Goal: Information Seeking & Learning: Find specific fact

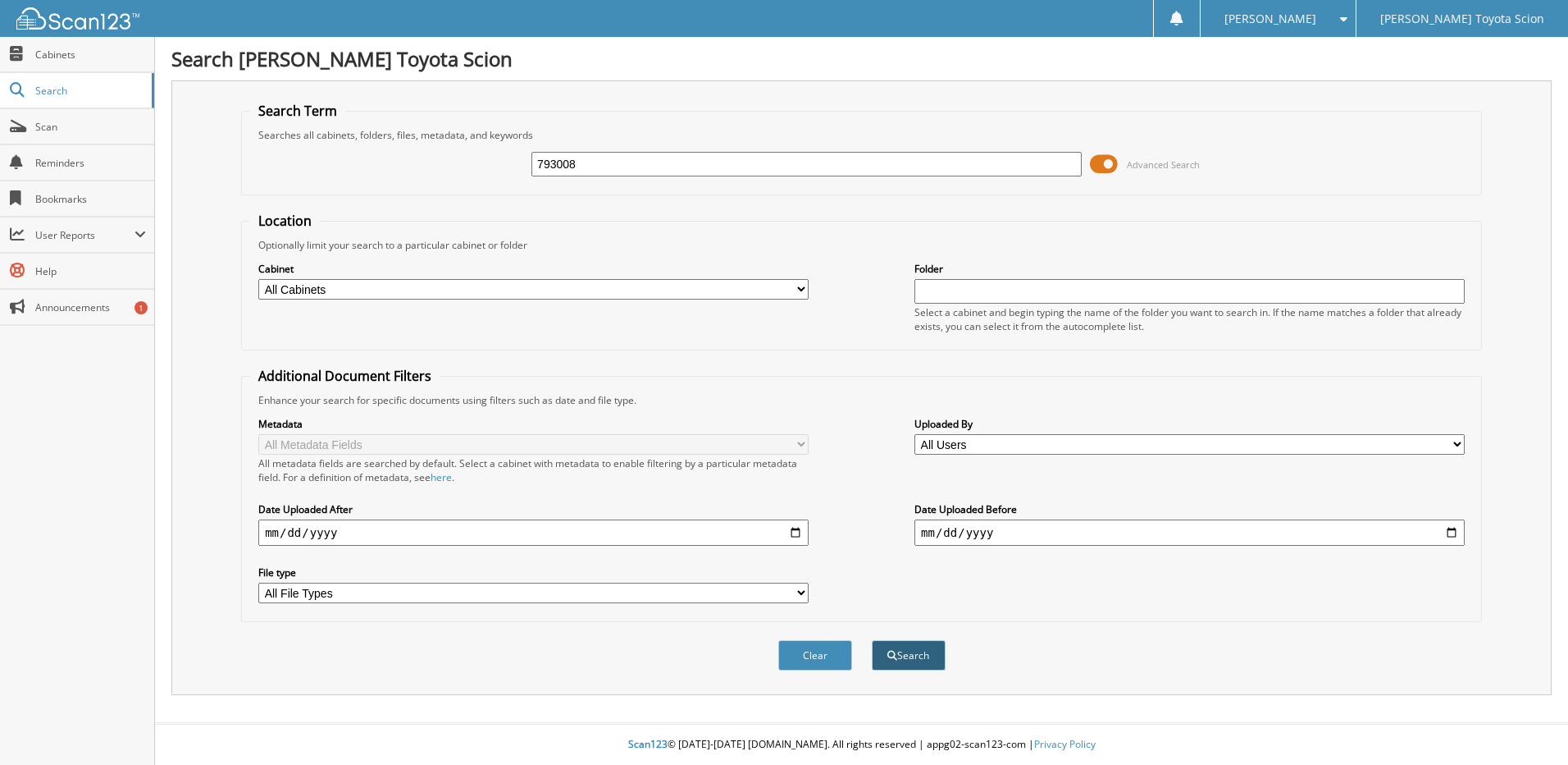
type input "793008"
click at [892, 648] on button "Search" at bounding box center [908, 655] width 74 height 31
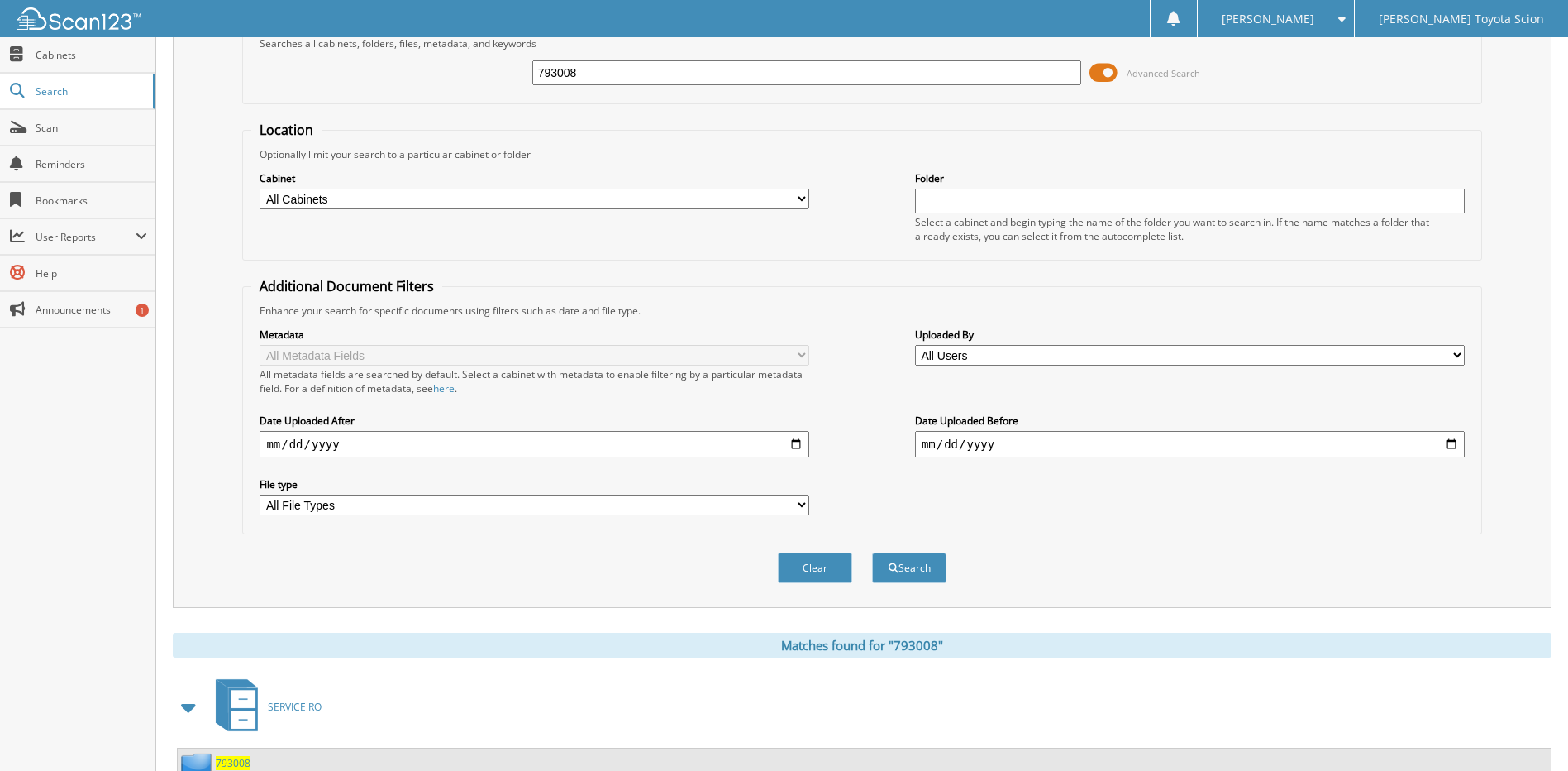
scroll to position [218, 0]
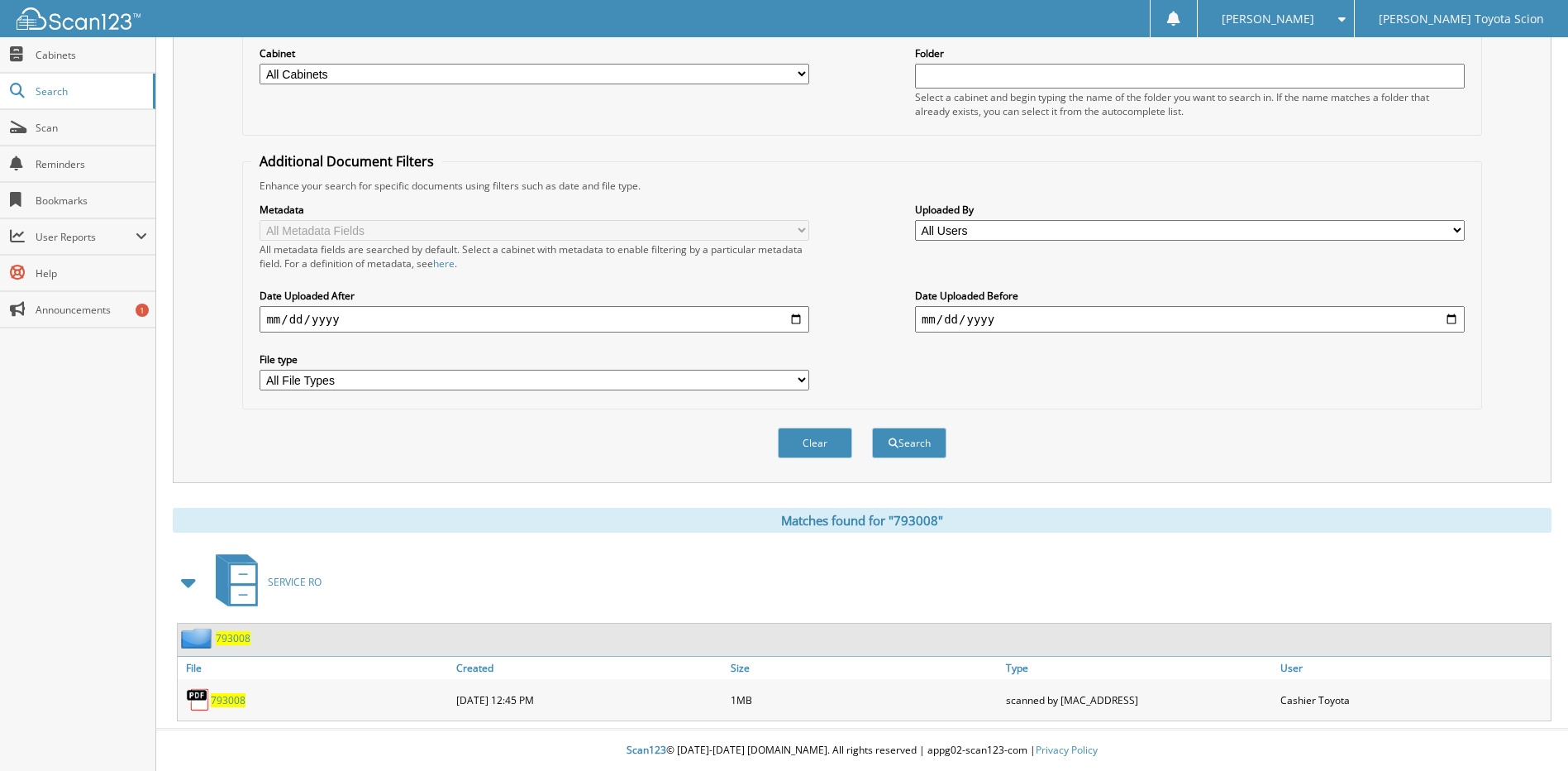
click at [235, 701] on span "793008" at bounding box center [228, 699] width 35 height 14
